Goal: Register for event/course

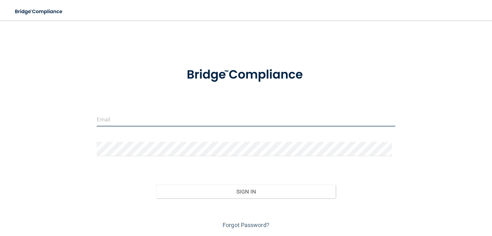
click at [265, 119] on input "email" at bounding box center [246, 119] width 298 height 14
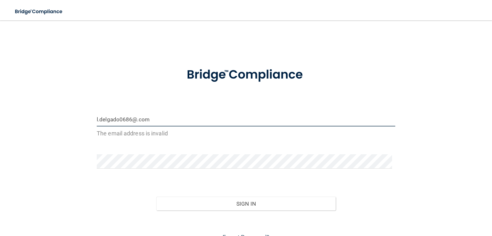
click at [136, 121] on input "l.delgado0686@.com" at bounding box center [246, 119] width 298 height 14
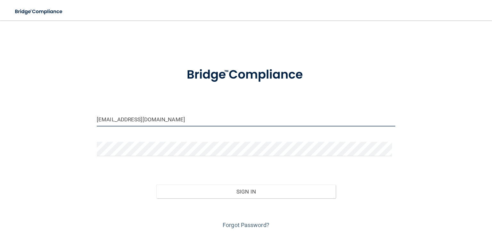
type input "[EMAIL_ADDRESS][DOMAIN_NAME]"
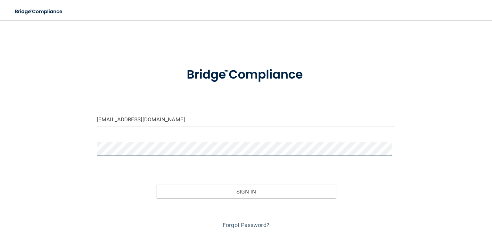
click at [156, 185] on button "Sign In" at bounding box center [245, 192] width 179 height 14
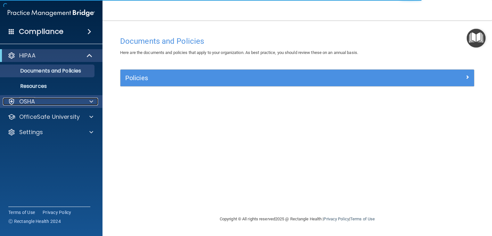
click at [63, 104] on div "OSHA" at bounding box center [42, 102] width 79 height 8
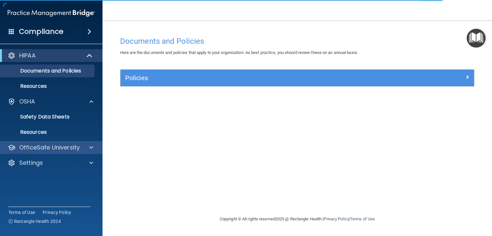
click at [52, 142] on div "OfficeSafe University" at bounding box center [51, 147] width 103 height 13
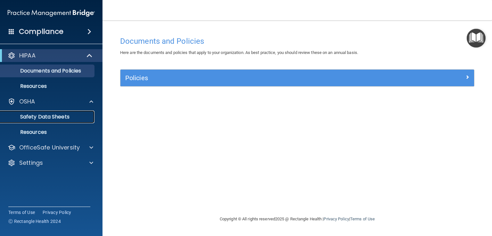
click at [59, 120] on p "Safety Data Sheets" at bounding box center [47, 117] width 87 height 6
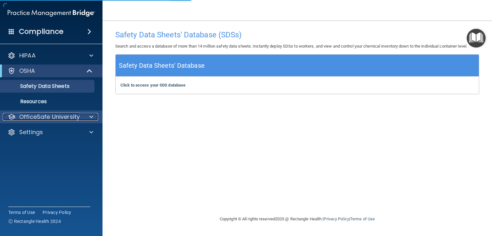
click at [45, 118] on p "OfficeSafe University" at bounding box center [49, 117] width 60 height 8
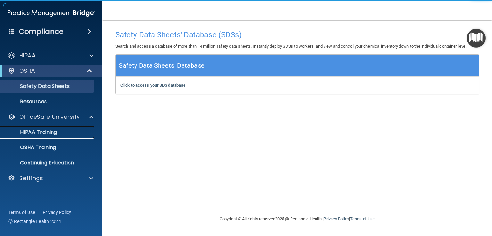
click at [45, 129] on p "HIPAA Training" at bounding box center [30, 132] width 53 height 6
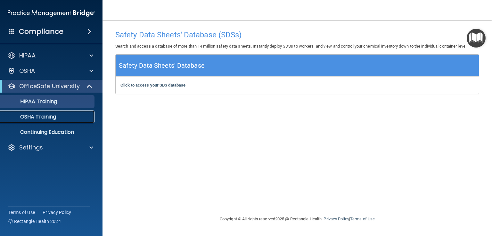
click at [55, 119] on p "OSHA Training" at bounding box center [30, 117] width 52 height 6
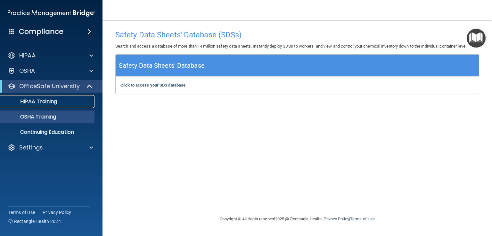
click at [68, 101] on div "HIPAA Training" at bounding box center [47, 102] width 87 height 6
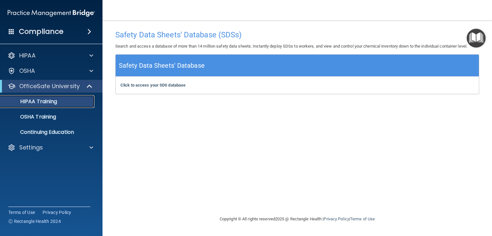
click at [68, 101] on div "HIPAA Training" at bounding box center [47, 102] width 87 height 6
click at [69, 100] on div "HIPAA Training" at bounding box center [47, 102] width 87 height 6
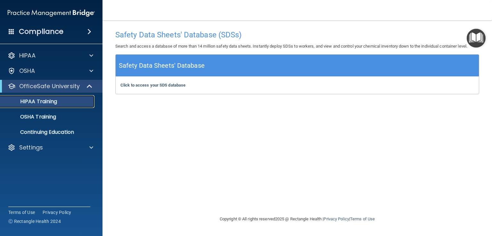
click at [69, 100] on div "HIPAA Training" at bounding box center [47, 102] width 87 height 6
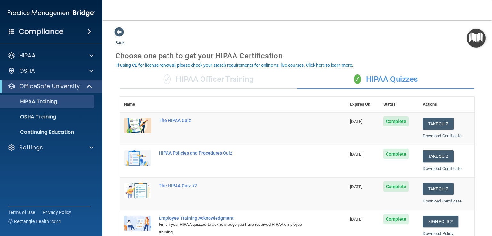
click at [229, 84] on div "✓ HIPAA Officer Training" at bounding box center [208, 79] width 177 height 19
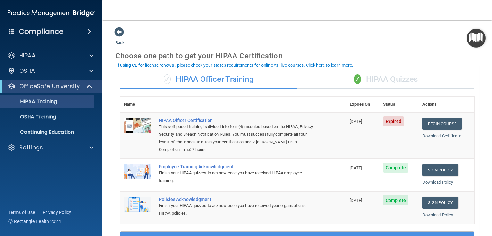
click at [332, 81] on div "✓ HIPAA Quizzes" at bounding box center [385, 79] width 177 height 19
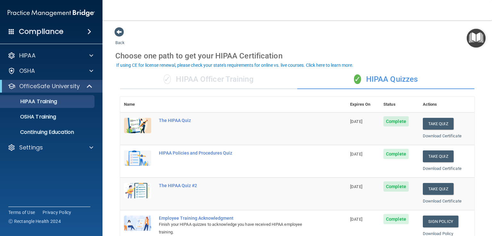
click at [253, 84] on div "✓ HIPAA Officer Training" at bounding box center [208, 79] width 177 height 19
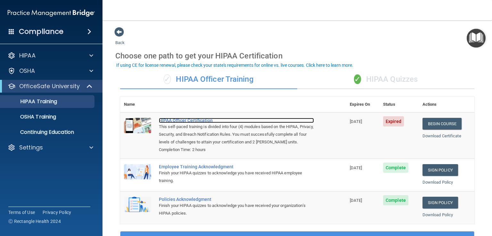
click at [194, 121] on div "HIPAA Officer Certification" at bounding box center [236, 120] width 155 height 5
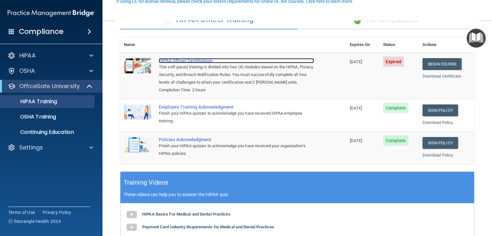
scroll to position [64, 0]
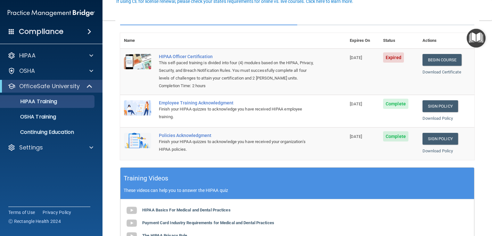
click at [200, 60] on div "This self-paced training is divided into four (4) modules based on the HIPAA, P…" at bounding box center [236, 70] width 155 height 23
click at [200, 57] on div "HIPAA Officer Certification" at bounding box center [236, 56] width 155 height 5
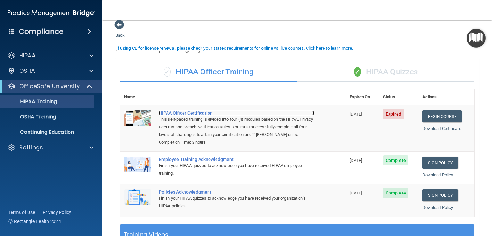
scroll to position [0, 0]
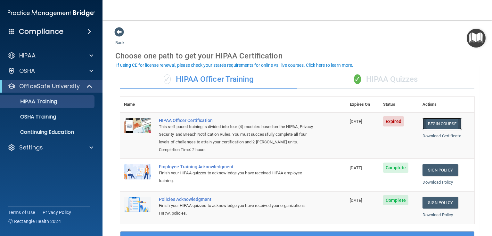
click at [332, 126] on link "Begin Course" at bounding box center [441, 124] width 39 height 12
click at [50, 146] on div "Settings" at bounding box center [42, 148] width 79 height 8
click at [63, 182] on link "Sign Out" at bounding box center [44, 178] width 101 height 13
